Goal: Task Accomplishment & Management: Manage account settings

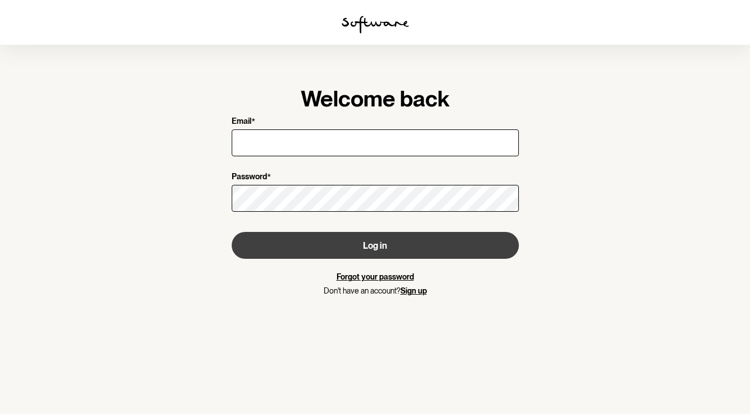
type input "[EMAIL_ADDRESS][DOMAIN_NAME]"
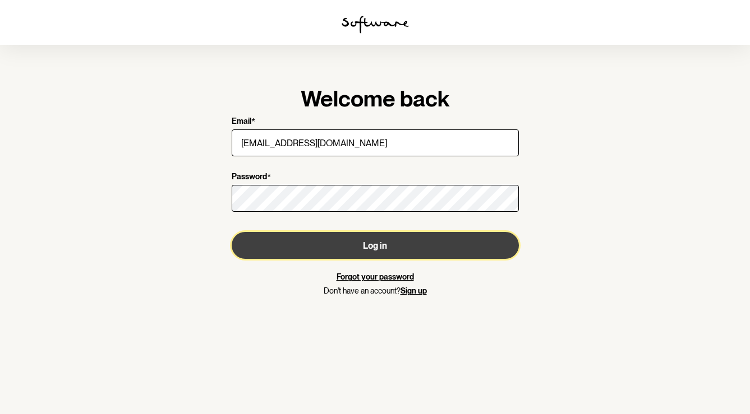
click at [417, 243] on button "Log in" at bounding box center [375, 245] width 287 height 27
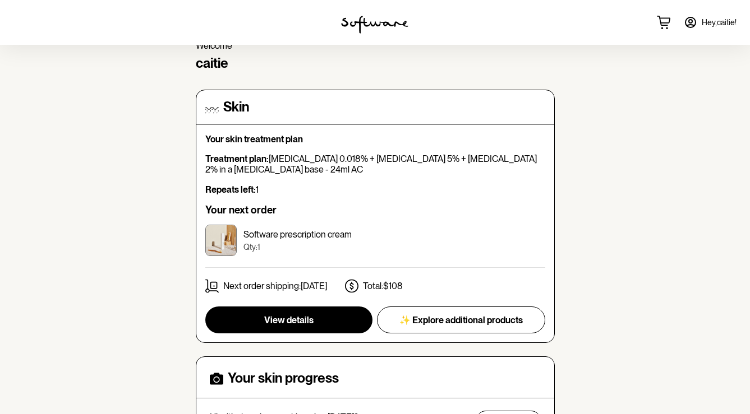
scroll to position [57, 0]
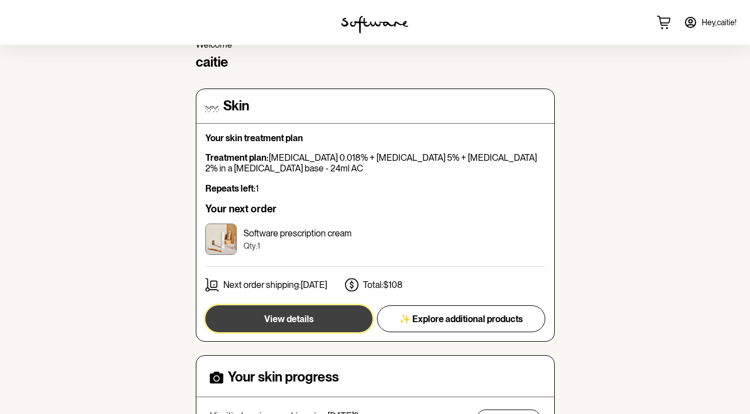
click at [290, 320] on span "View details" at bounding box center [288, 319] width 49 height 11
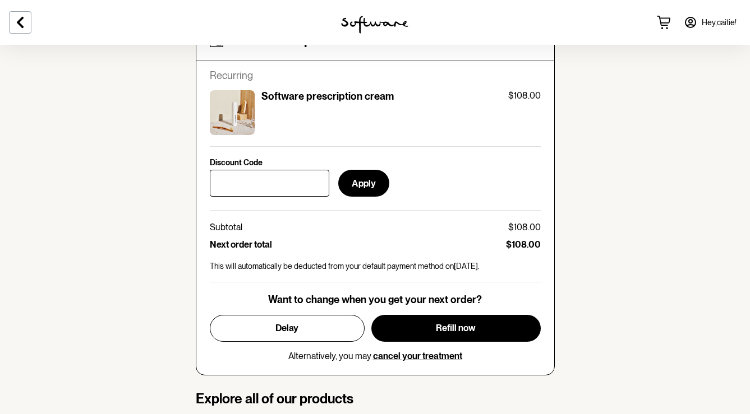
scroll to position [458, 0]
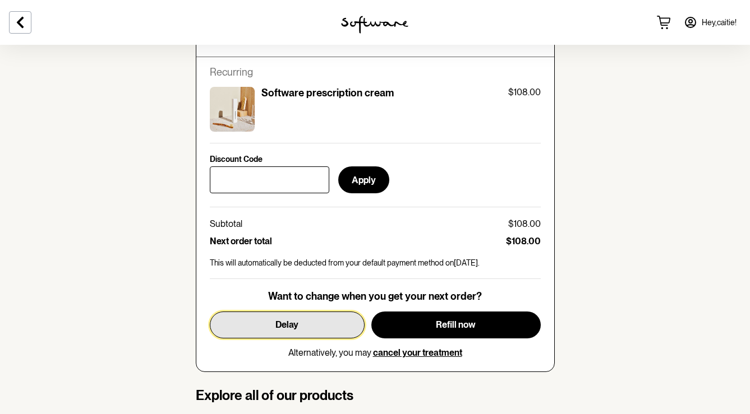
click at [273, 312] on button "Delay" at bounding box center [287, 325] width 155 height 27
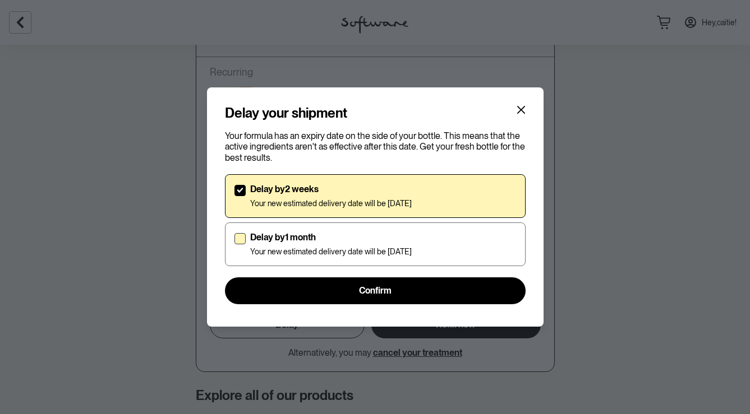
click at [242, 242] on span at bounding box center [239, 238] width 11 height 11
click at [234, 244] on input "Delay by 1 month Your new estimated delivery date will be [DATE]" at bounding box center [234, 244] width 1 height 1
checkbox input "true"
checkbox input "false"
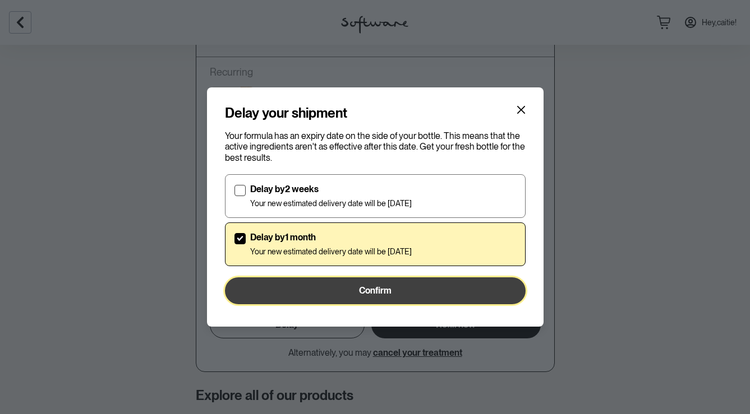
click at [257, 293] on button "Confirm" at bounding box center [375, 291] width 301 height 27
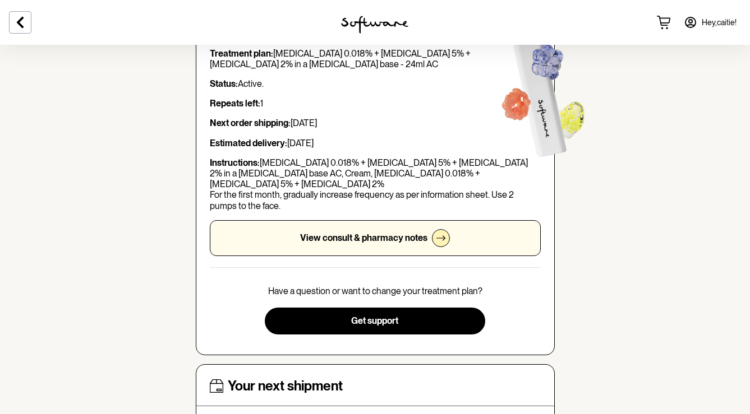
scroll to position [0, 0]
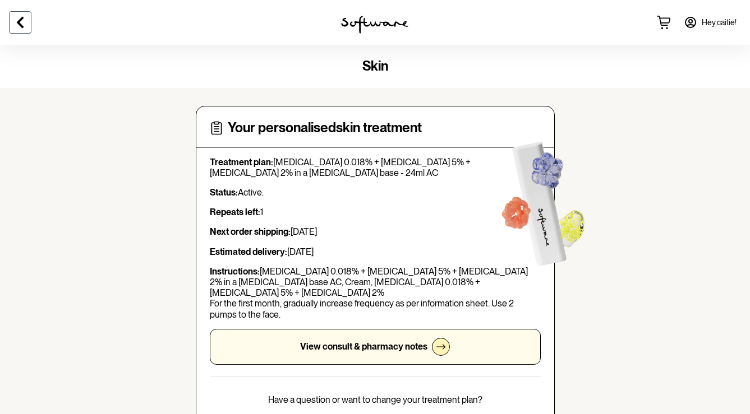
click at [24, 26] on icon at bounding box center [19, 22] width 13 height 13
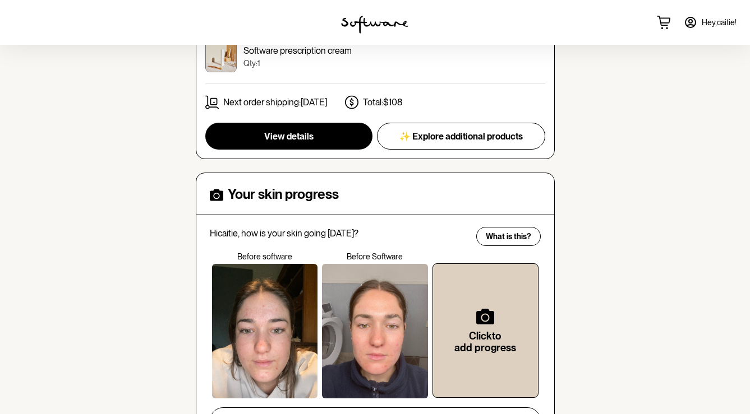
scroll to position [259, 0]
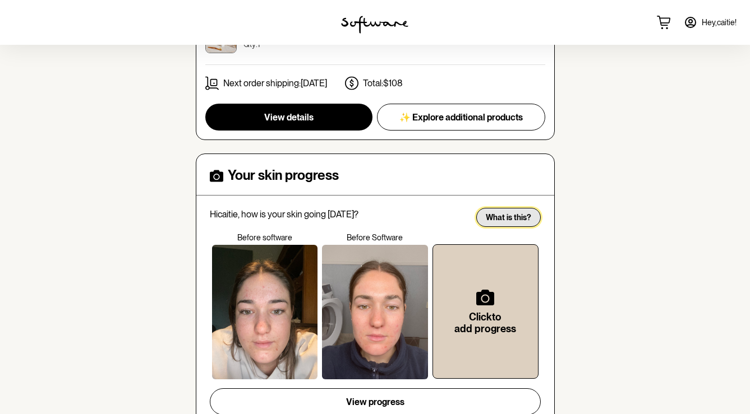
click at [503, 214] on span "What is this?" at bounding box center [508, 218] width 45 height 10
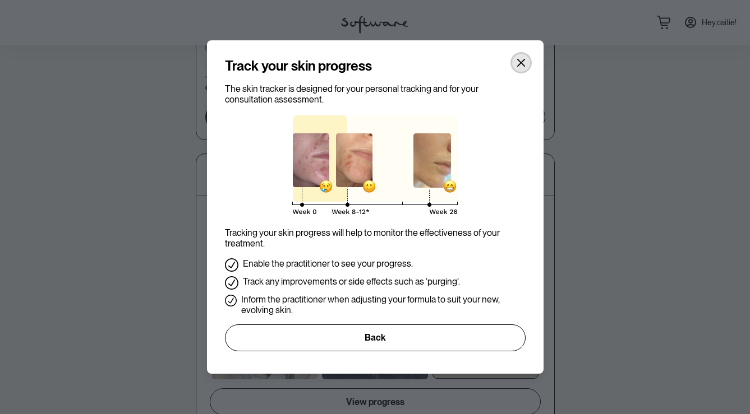
click at [525, 55] on button "Close" at bounding box center [521, 63] width 18 height 18
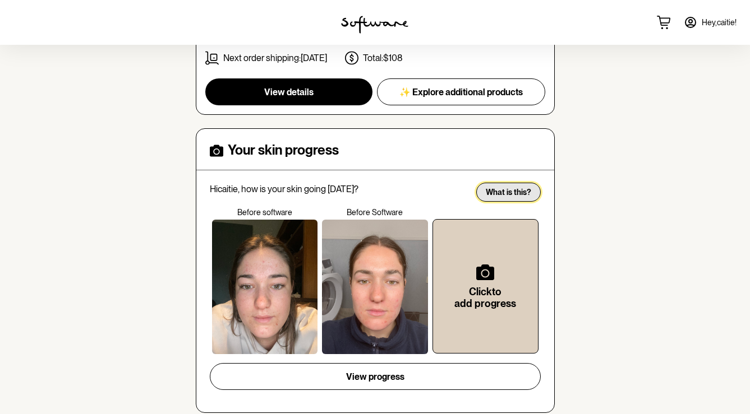
scroll to position [292, 0]
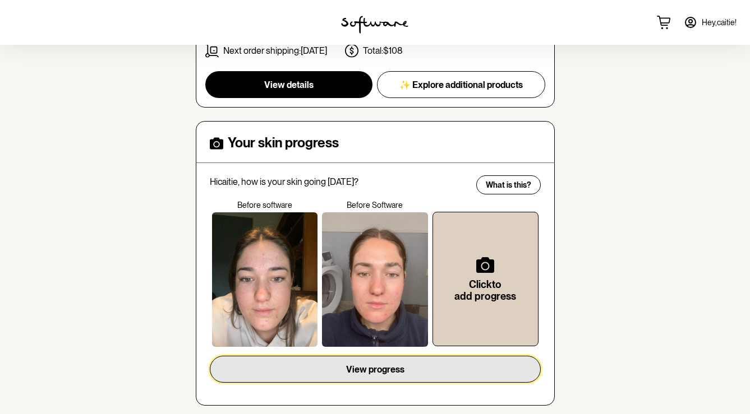
click at [465, 377] on button "View progress" at bounding box center [375, 369] width 331 height 27
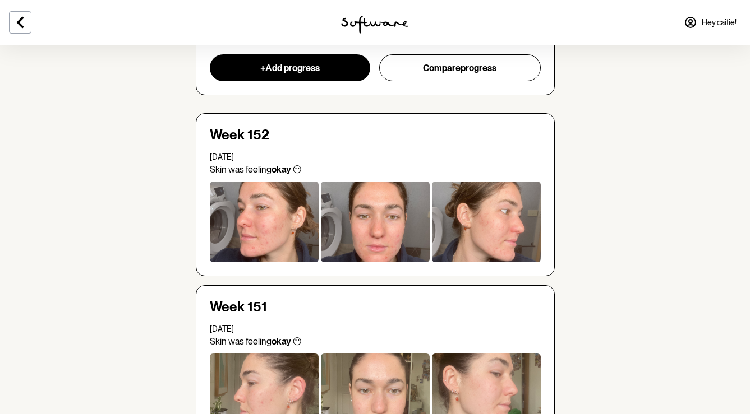
scroll to position [121, 0]
